Goal: Answer question/provide support

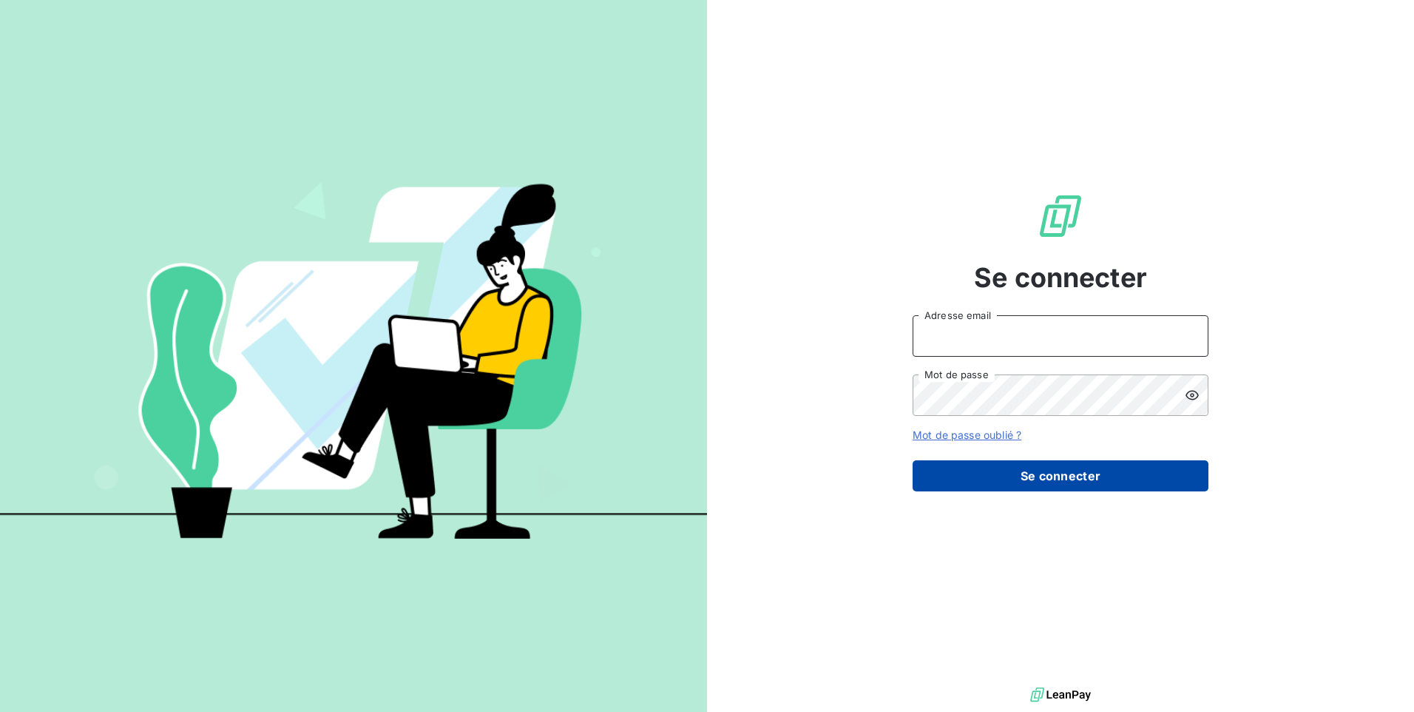
type input "[EMAIL_ADDRESS][DOMAIN_NAME]"
click at [1116, 478] on button "Se connecter" at bounding box center [1061, 475] width 296 height 31
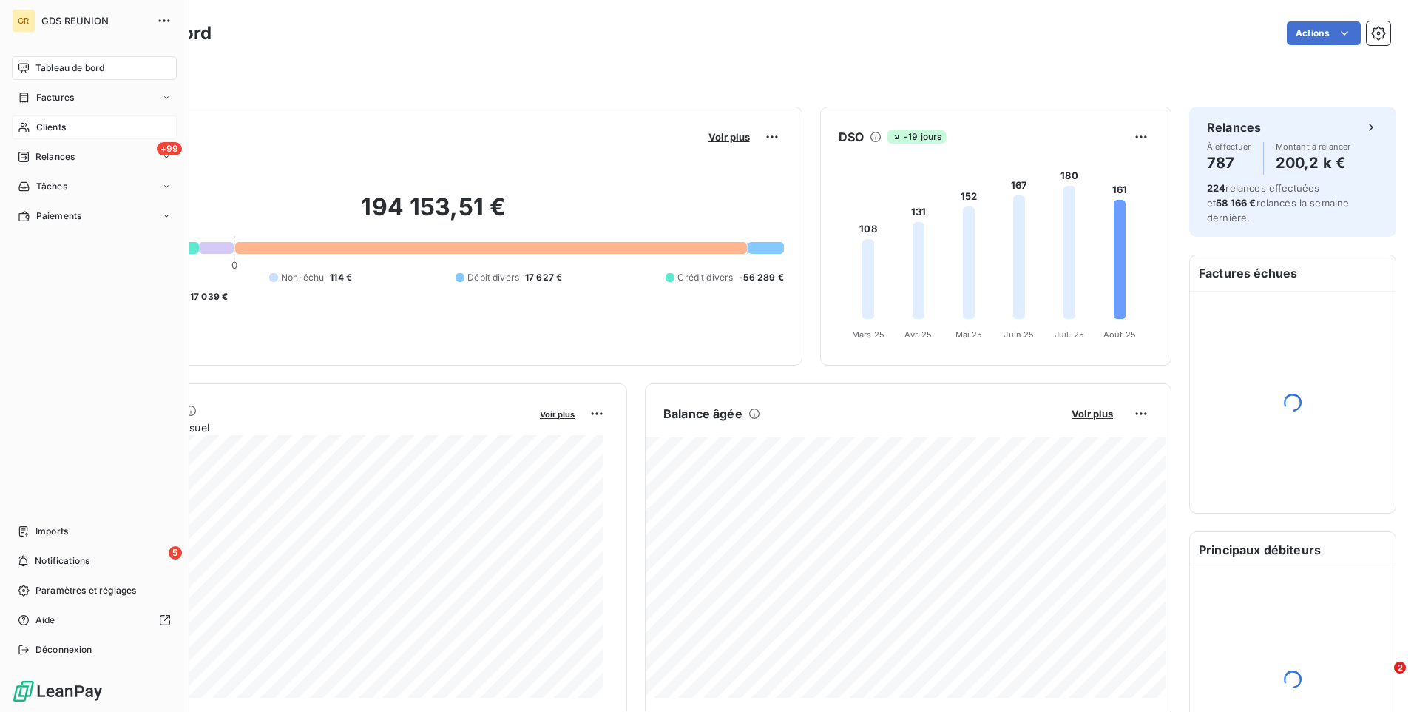
click at [61, 130] on span "Clients" at bounding box center [51, 127] width 30 height 13
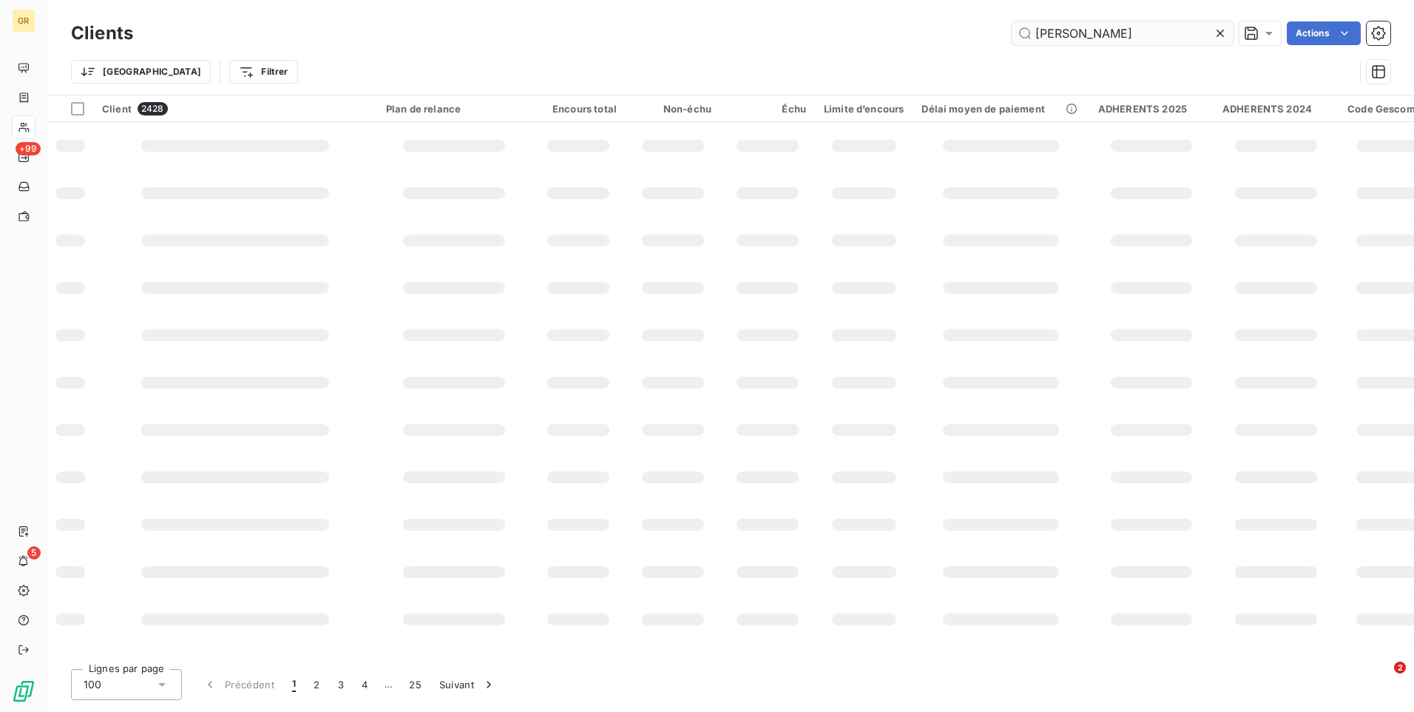
type input "[PERSON_NAME]"
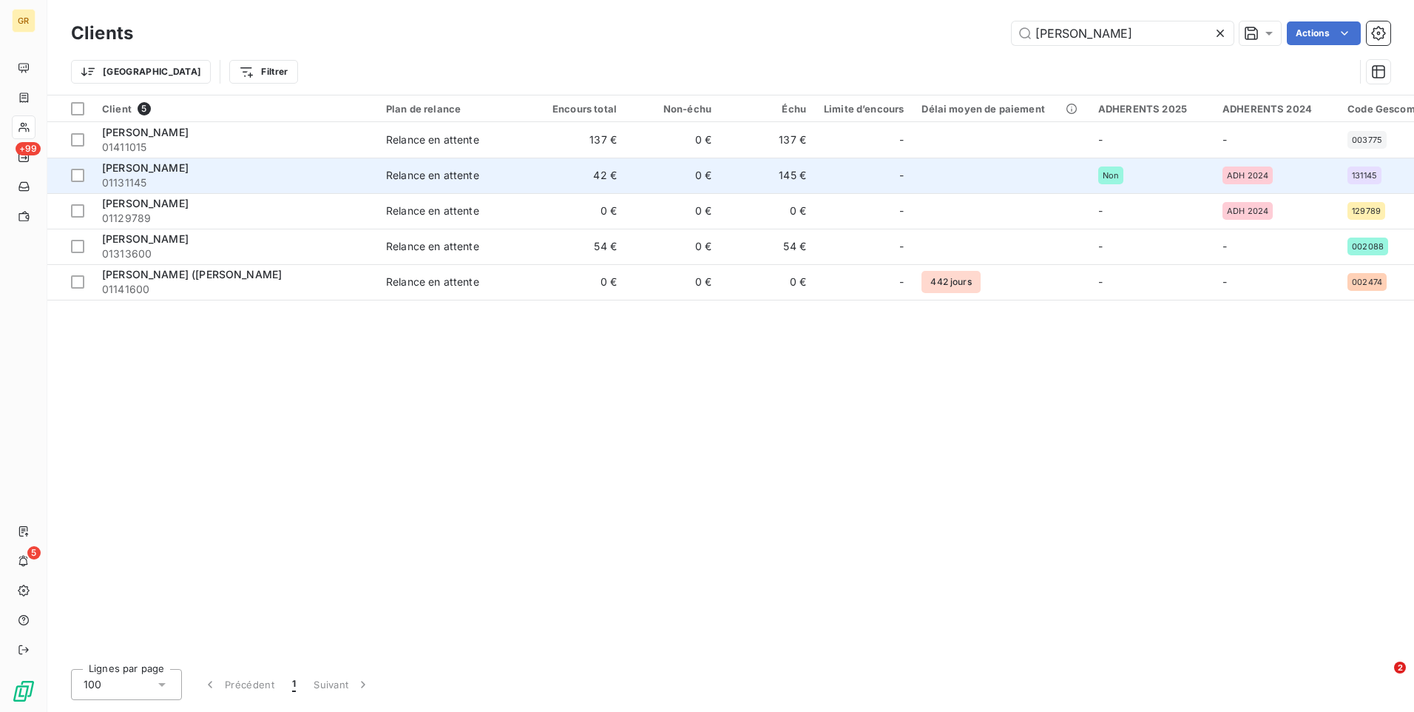
click at [193, 177] on span "01131145" at bounding box center [235, 182] width 266 height 15
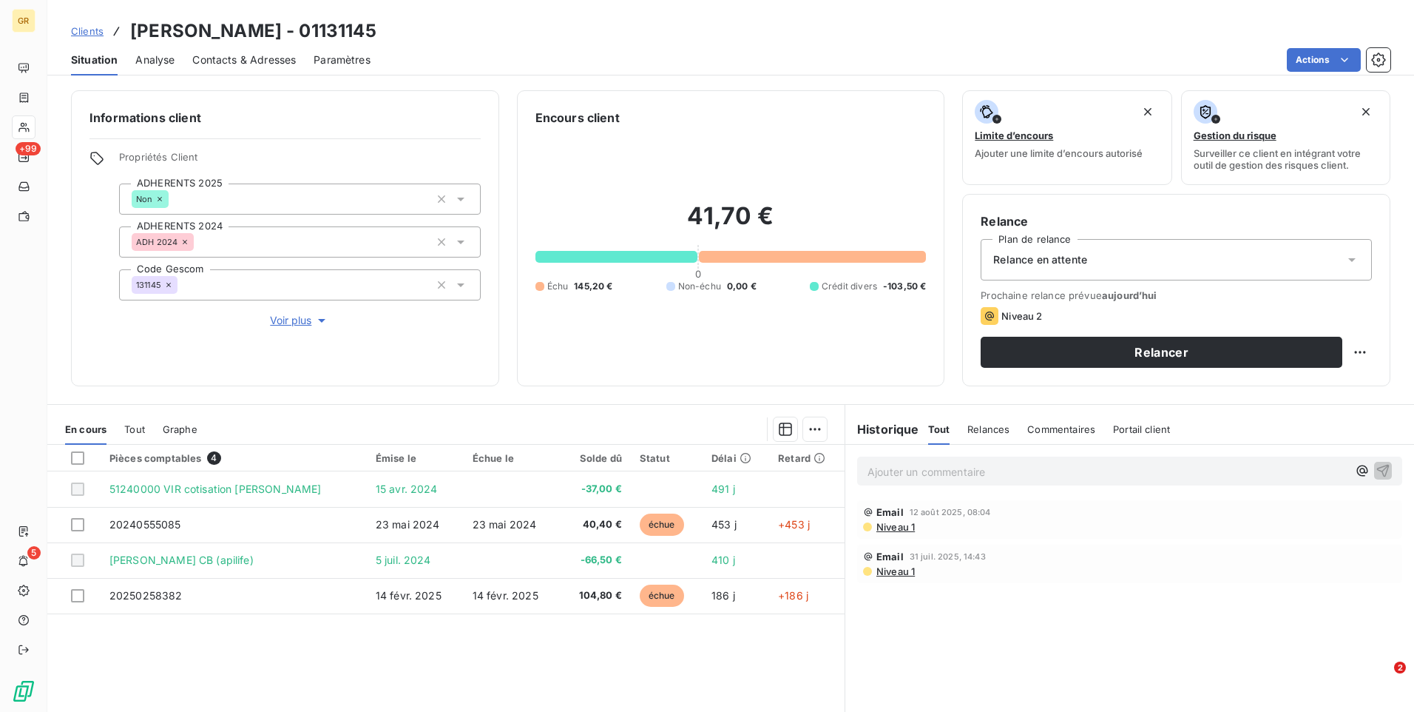
click at [956, 482] on div "Ajouter un commentaire ﻿" at bounding box center [1129, 470] width 545 height 29
click at [955, 471] on p "Ajouter un commentaire ﻿" at bounding box center [1108, 471] width 480 height 18
click at [986, 473] on p "trop perçu du client" at bounding box center [1108, 470] width 480 height 17
click at [990, 472] on p "trop perçu du client" at bounding box center [1108, 470] width 480 height 17
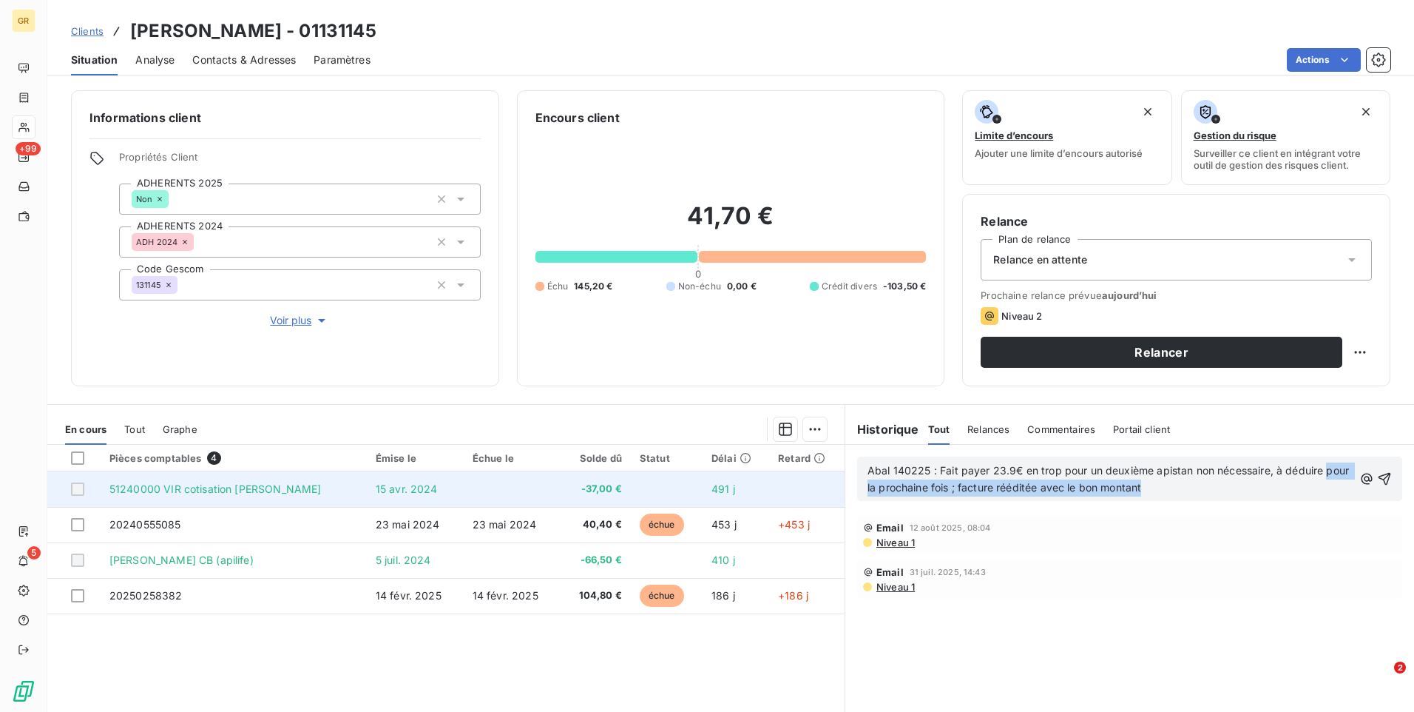
drag, startPoint x: 1194, startPoint y: 488, endPoint x: 828, endPoint y: 497, distance: 366.2
click at [828, 497] on div "En cours Tout Graphe Pièces comptables 4 Émise le Échue le Solde dû Statut Déla…" at bounding box center [730, 589] width 1367 height 370
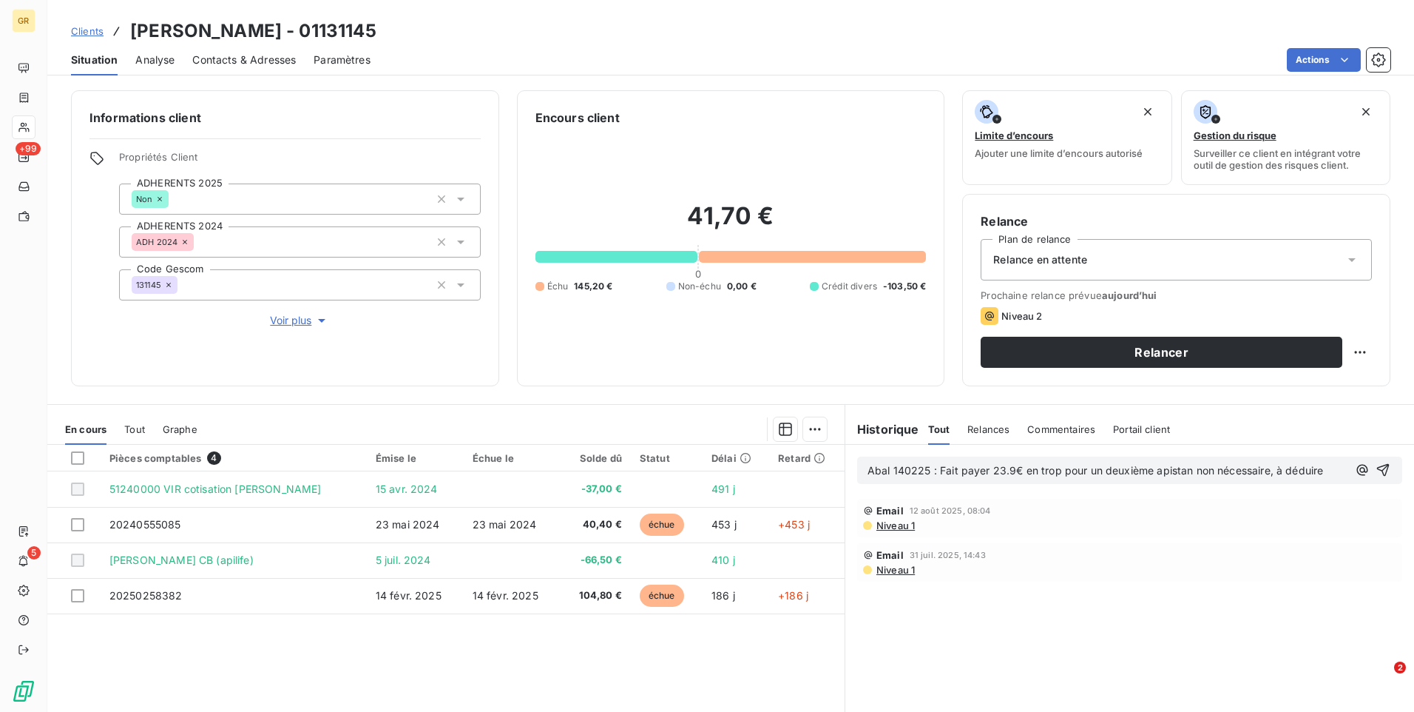
click at [859, 473] on div "Abal 140225 : Fait payer 23.9€ en trop pour un deuxième apistan non nécessaire,…" at bounding box center [1129, 469] width 545 height 27
click at [868, 464] on span "Abal 140225 : Fait payer 23.9€ en trop pour un deuxième apistan non nécessaire,…" at bounding box center [1096, 470] width 456 height 13
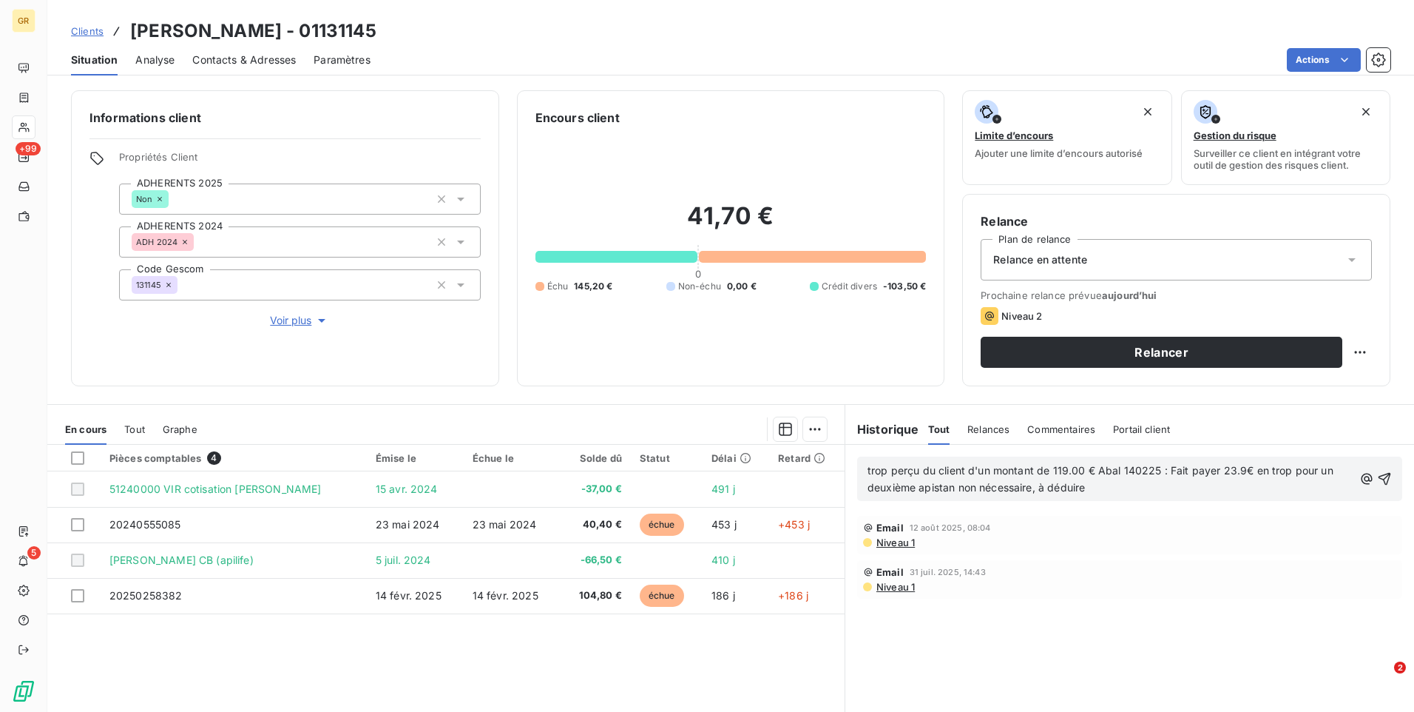
click at [1092, 487] on p "trop perçu du client d'un montant de 119.00 € Abal 140225 : Fait payer 23.9€ en…" at bounding box center [1111, 479] width 486 height 34
click at [925, 487] on span "trop perçu du client d'un montant de 119.00 € Abal 140225 : Fait payer 23.9€ en…" at bounding box center [1102, 479] width 469 height 30
click at [1103, 470] on span "trop perçu du client d'un montant de 119.00 € Abal 140225 : Fait payer 23.9€ en…" at bounding box center [1102, 479] width 469 height 30
click at [1103, 468] on span "trop perçu du client d'un montant de 119.00 € Abal 140225 : Fait payer 23.9€ en…" at bounding box center [1102, 479] width 469 height 30
click at [1161, 478] on p "trop perçu du client d'un montant de 119.00 € Abal 140225 : Fait payer 23.9€ en…" at bounding box center [1111, 479] width 486 height 34
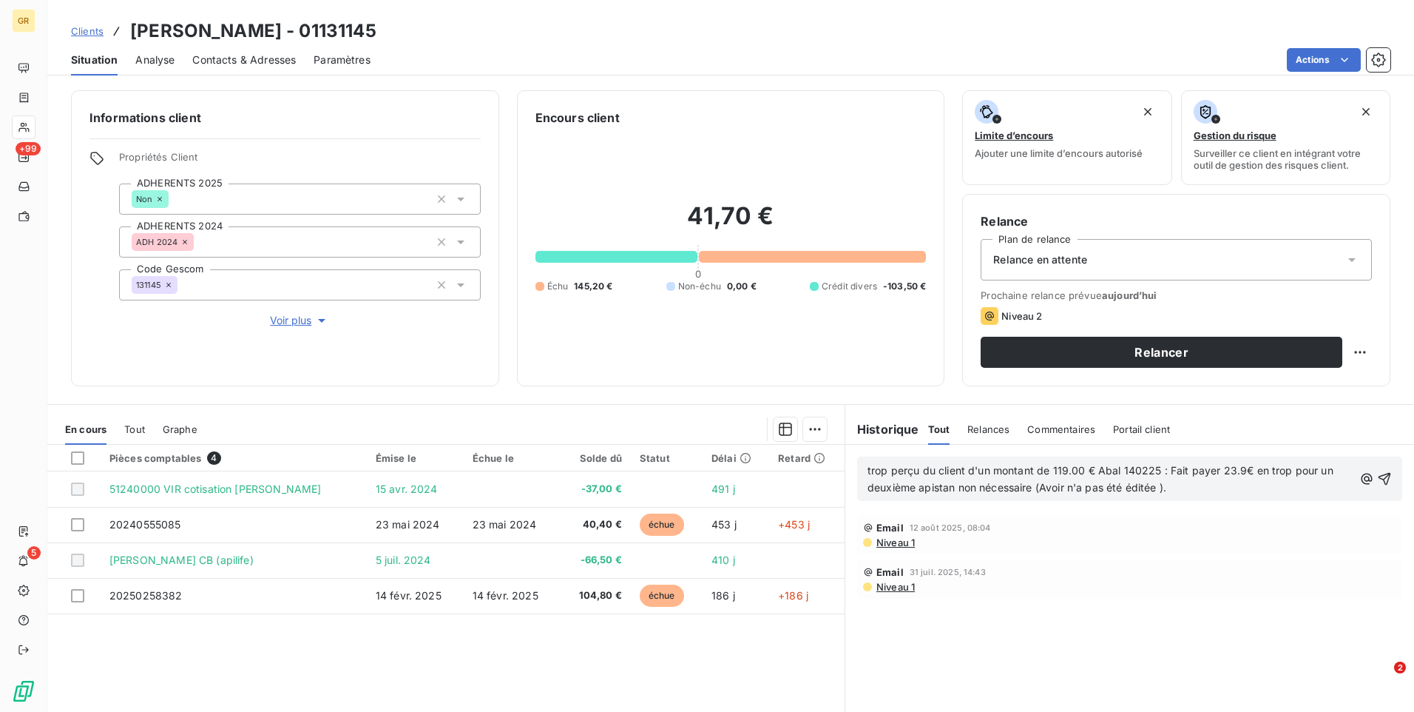
click at [1172, 485] on p "trop perçu du client d'un montant de 119.00 € Abal 140225 : Fait payer 23.9€ en…" at bounding box center [1111, 479] width 486 height 34
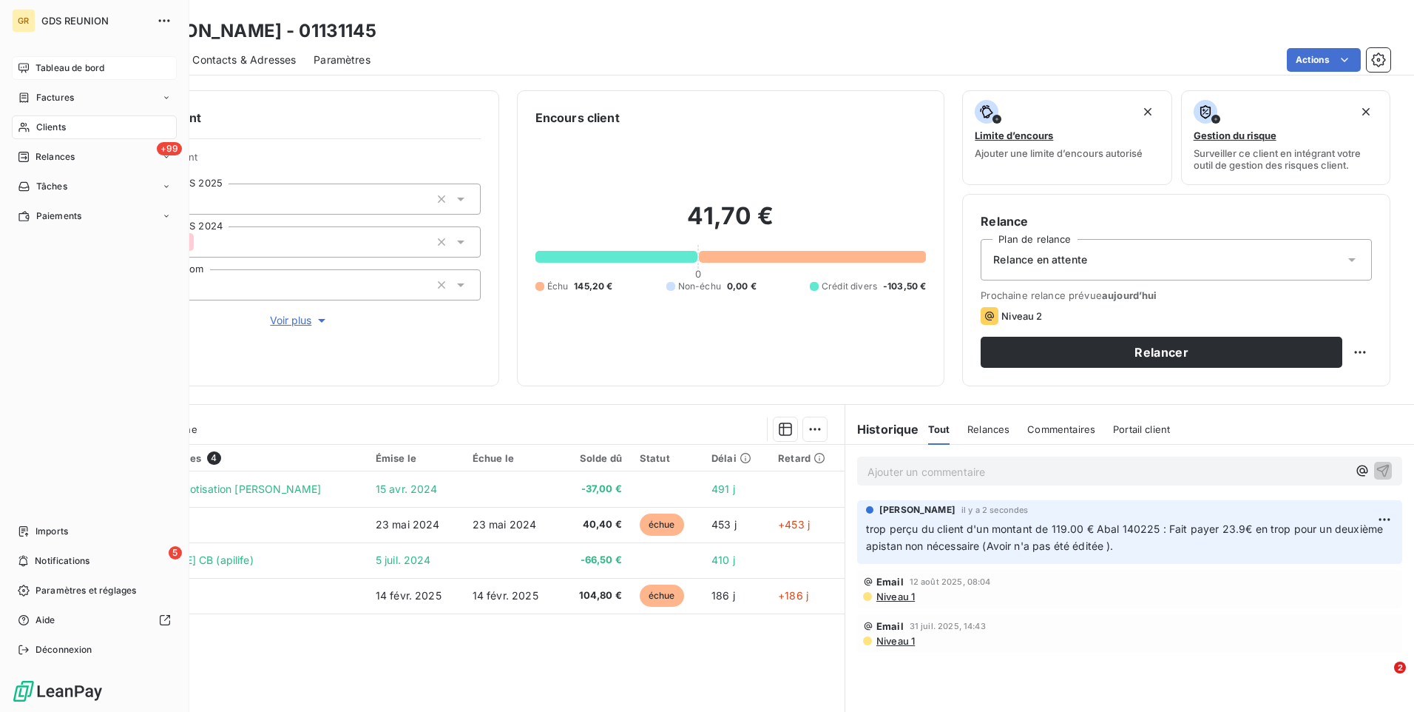
click at [73, 67] on span "Tableau de bord" at bounding box center [70, 67] width 69 height 13
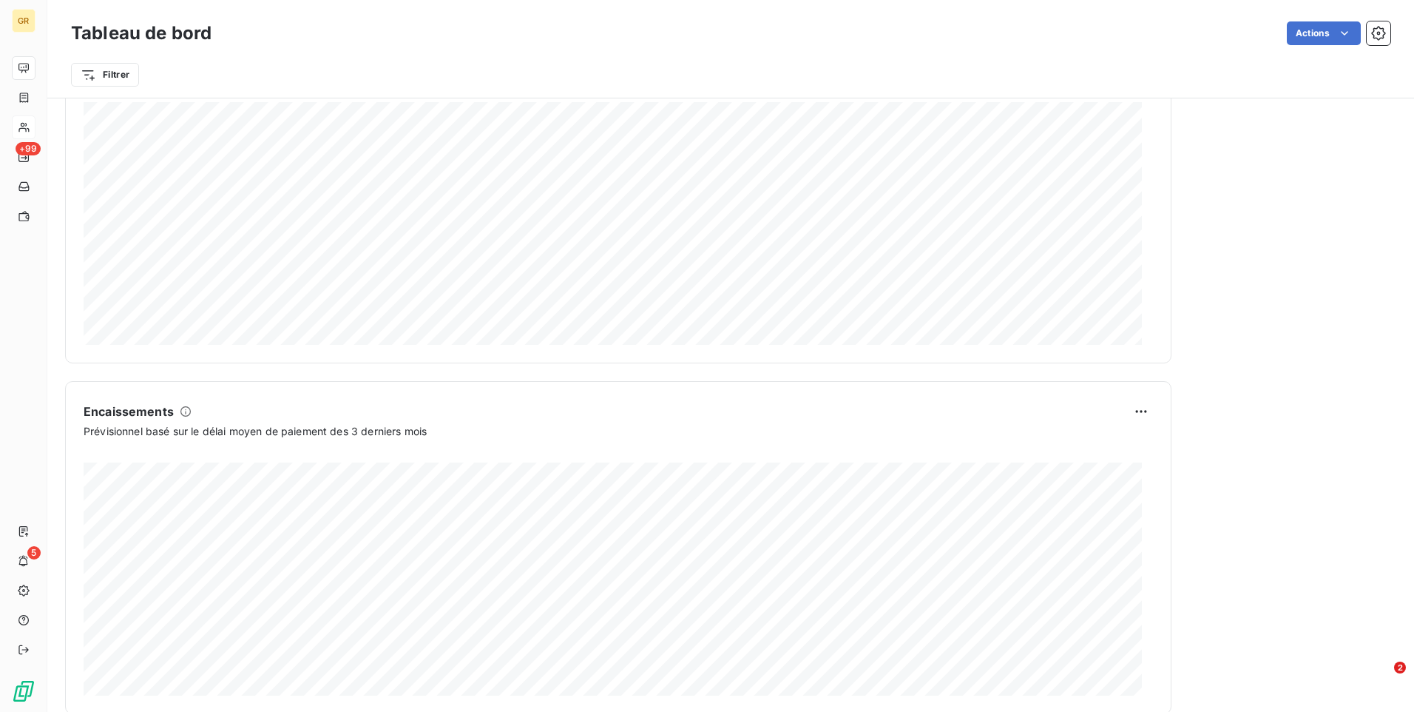
scroll to position [730, 0]
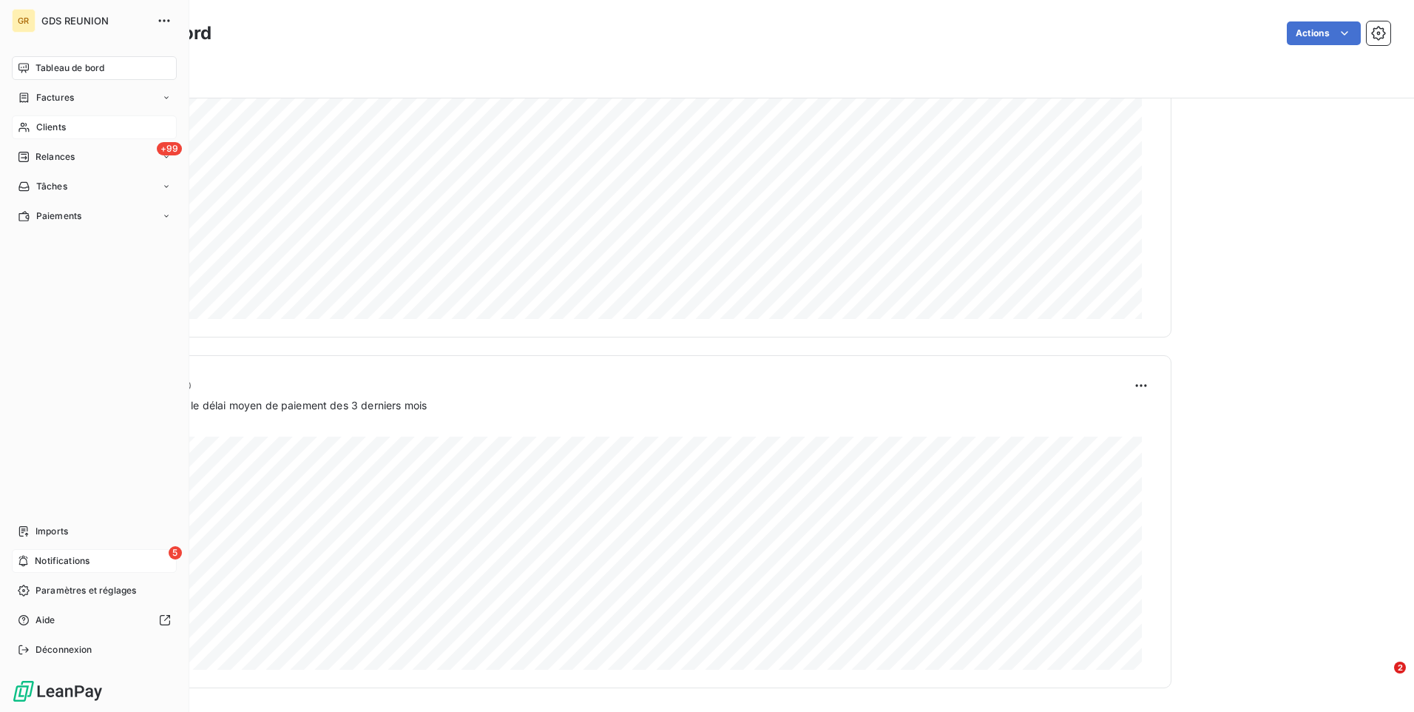
click at [82, 564] on span "Notifications" at bounding box center [62, 560] width 55 height 13
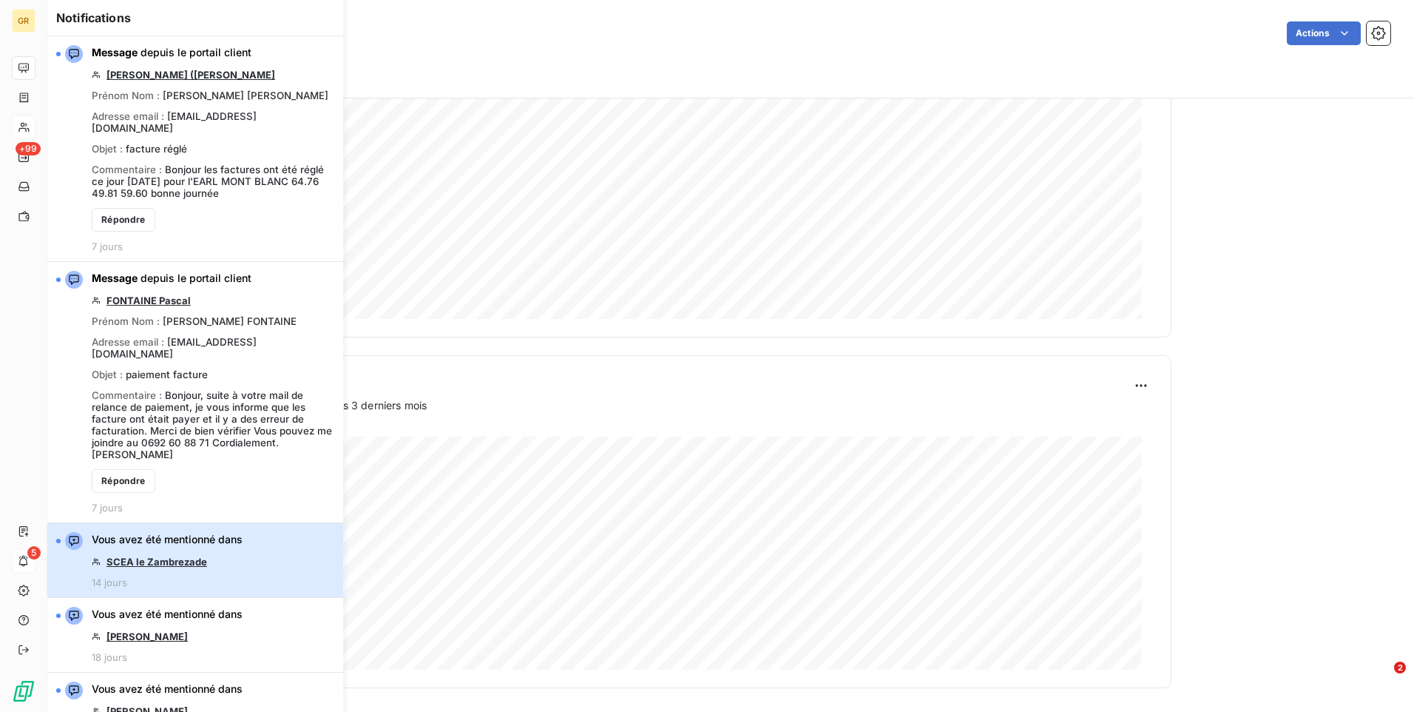
click at [233, 532] on span "Vous avez été mentionné dans" at bounding box center [167, 539] width 151 height 15
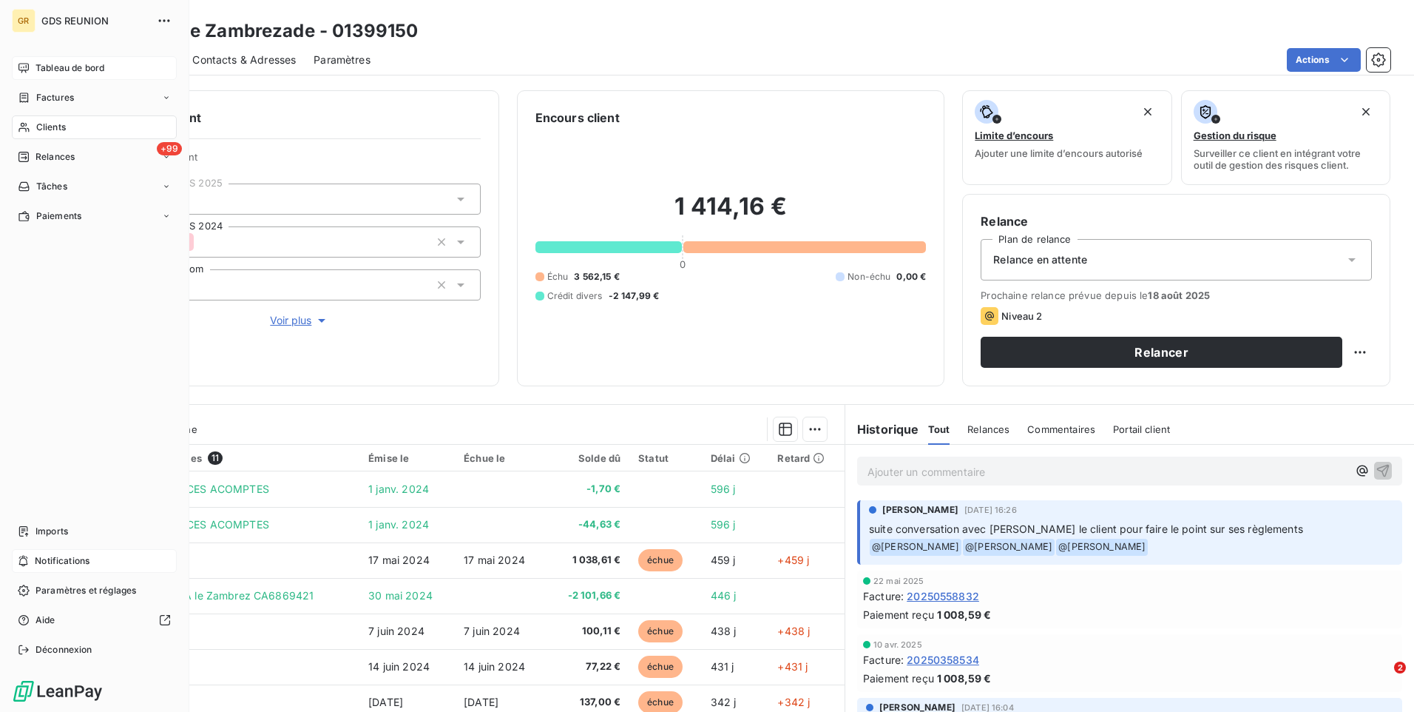
click at [84, 555] on span "Notifications" at bounding box center [62, 560] width 55 height 13
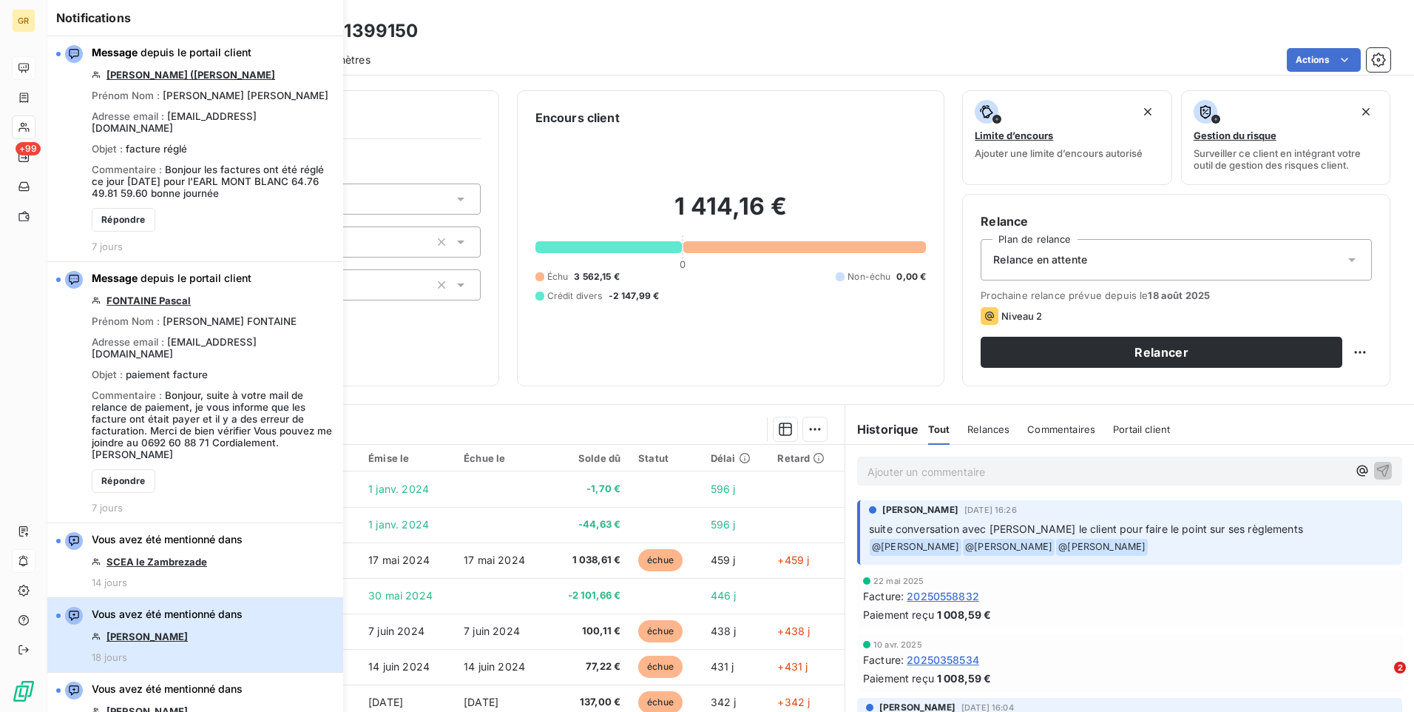
click at [153, 607] on div "Vous avez été mentionné dans PICARD [PERSON_NAME] 18 jours" at bounding box center [167, 635] width 151 height 56
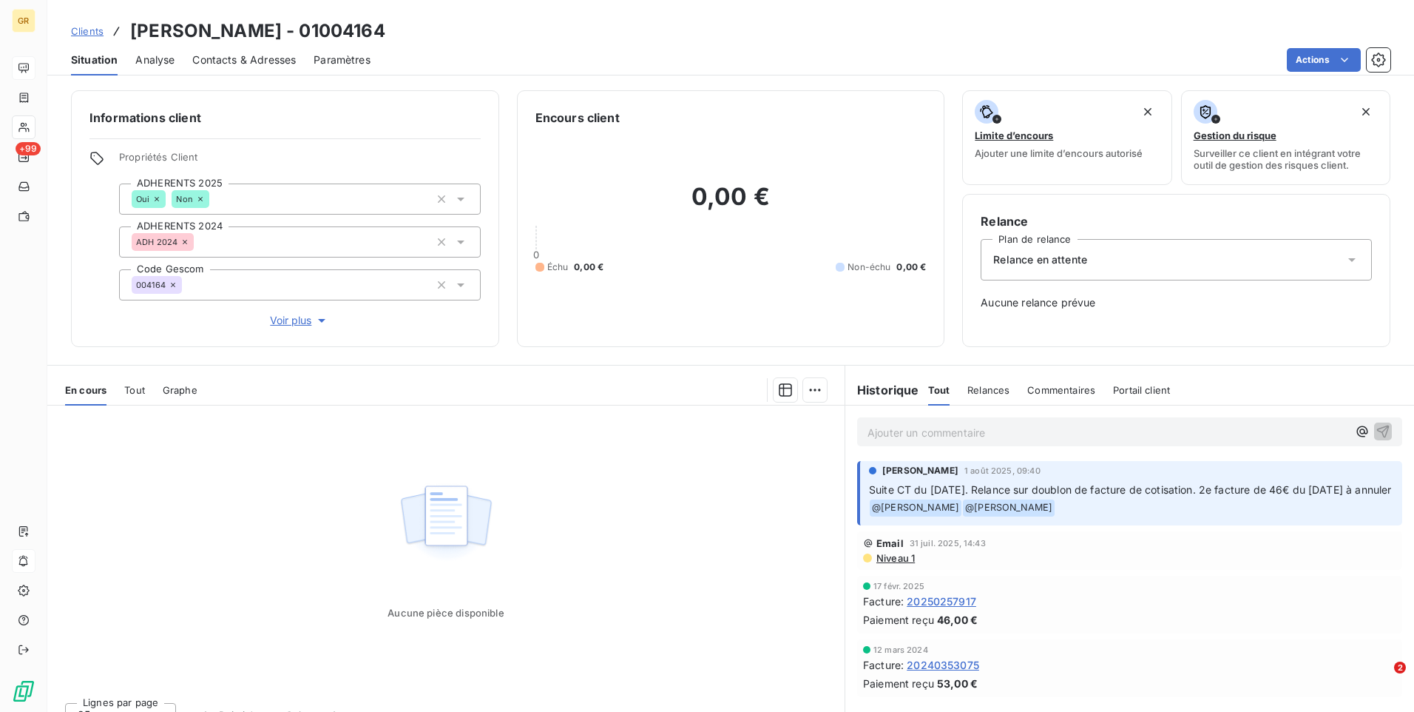
click at [1201, 501] on p "Suite CT du [DATE]. Relance sur doublon de facture de cotisation. 2e facture de…" at bounding box center [1131, 499] width 524 height 35
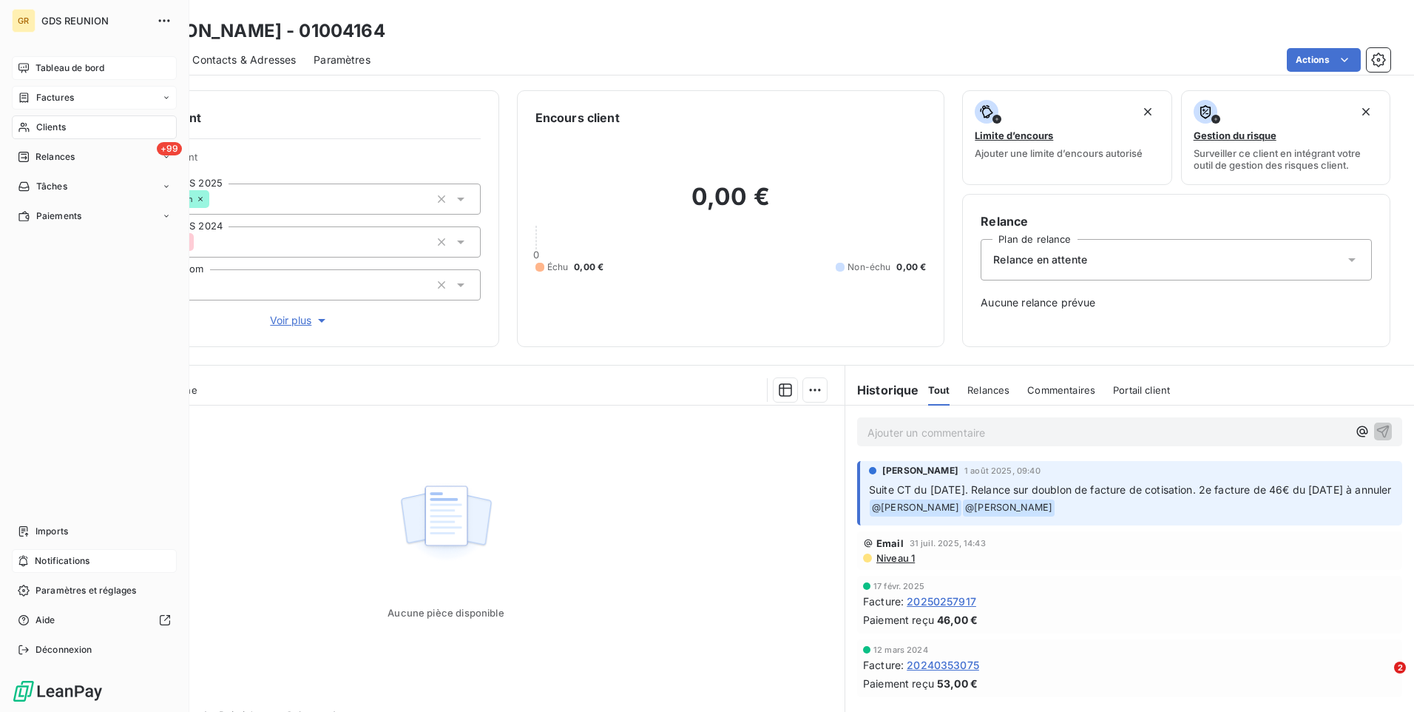
click at [50, 97] on span "Factures" at bounding box center [55, 97] width 38 height 13
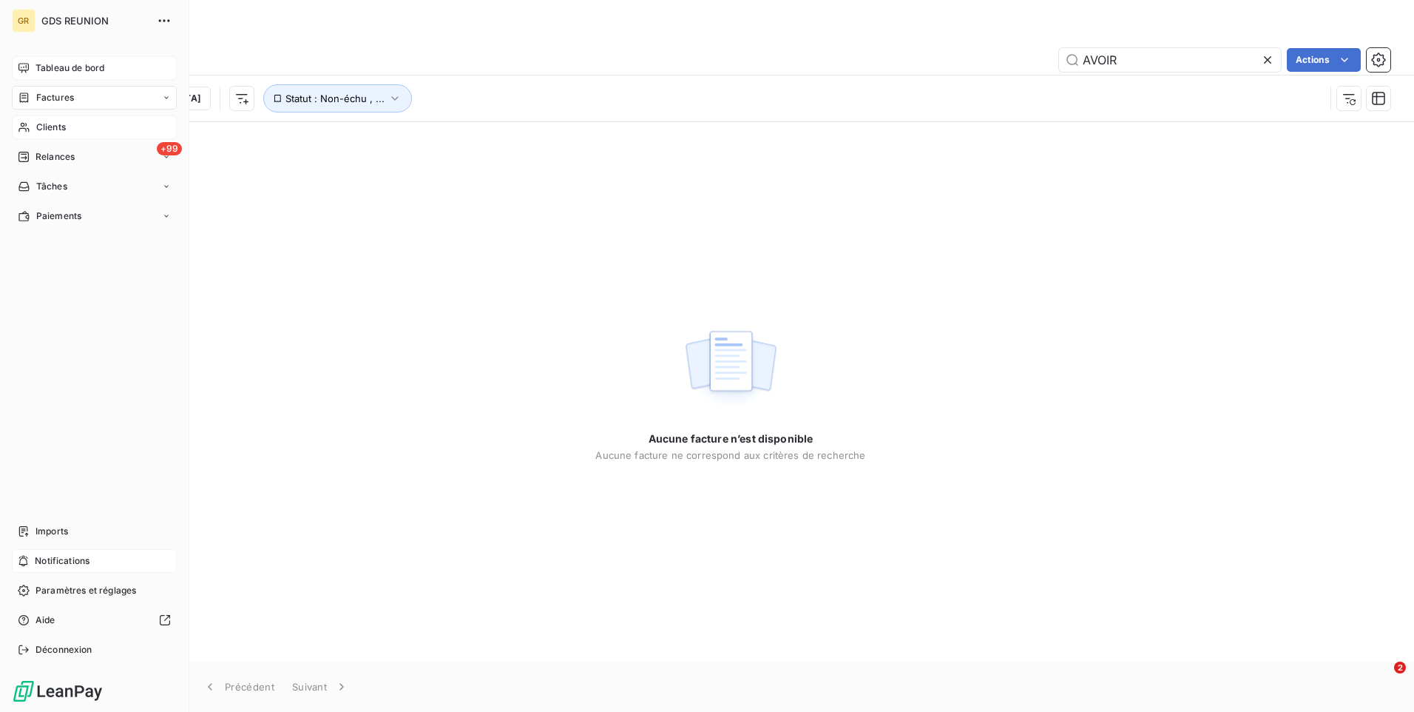
click at [65, 126] on span "Clients" at bounding box center [51, 127] width 30 height 13
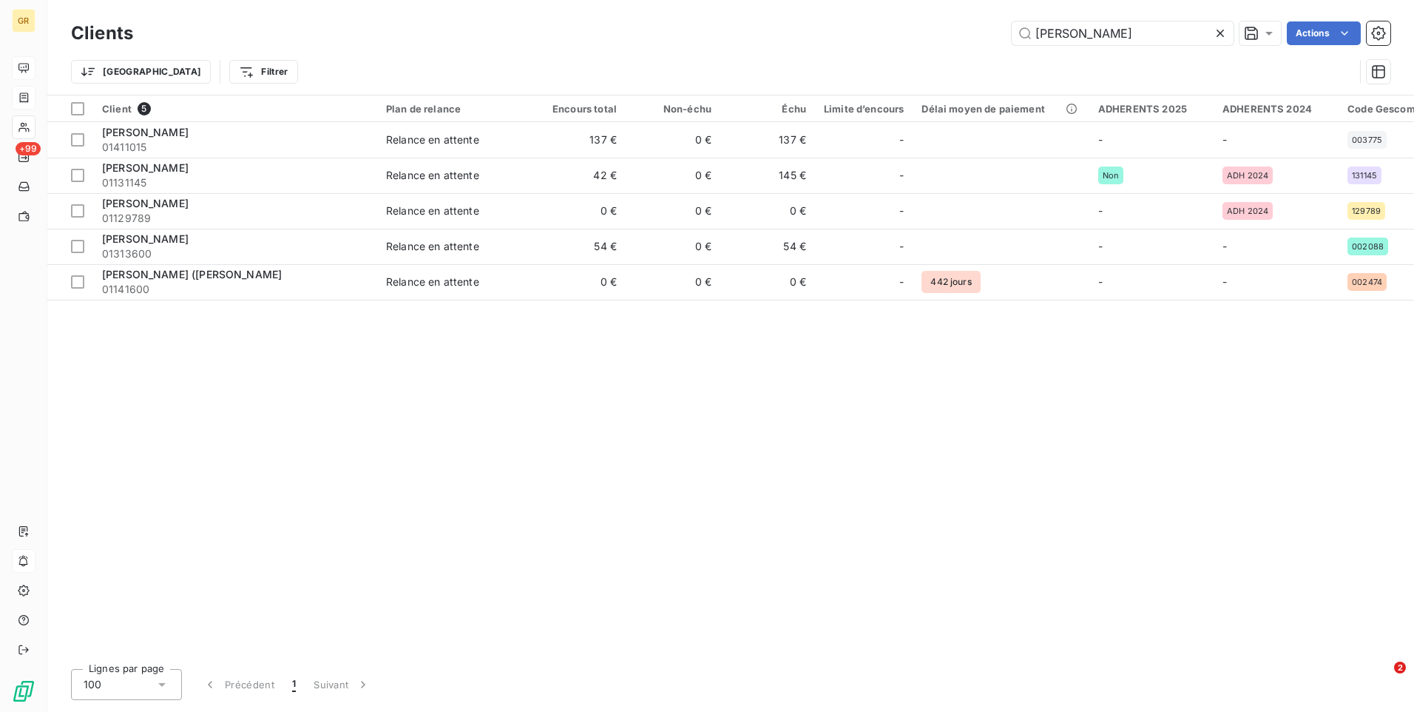
click at [1227, 36] on div at bounding box center [1223, 33] width 21 height 24
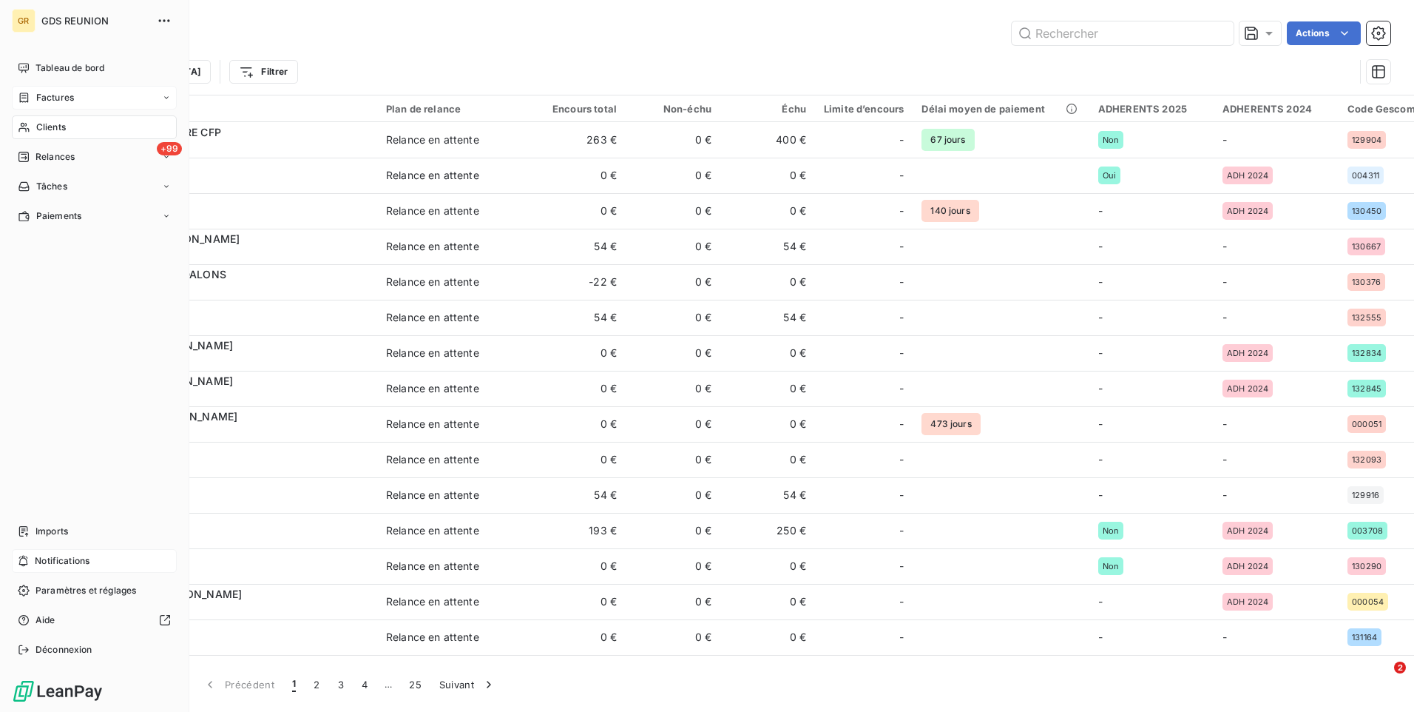
drag, startPoint x: 67, startPoint y: 70, endPoint x: 98, endPoint y: 84, distance: 33.1
click at [67, 70] on span "Tableau de bord" at bounding box center [70, 67] width 69 height 13
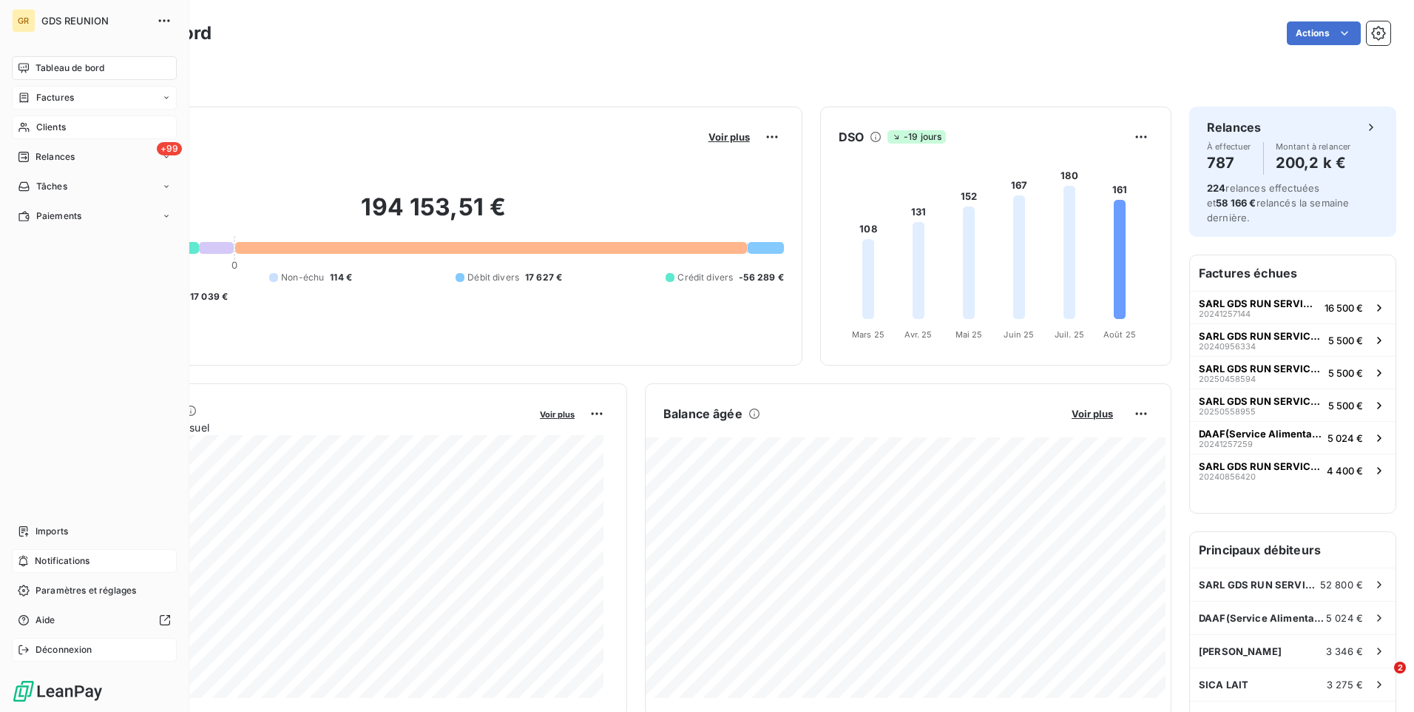
click at [29, 649] on icon at bounding box center [24, 649] width 12 height 12
